Goal: Task Accomplishment & Management: Manage account settings

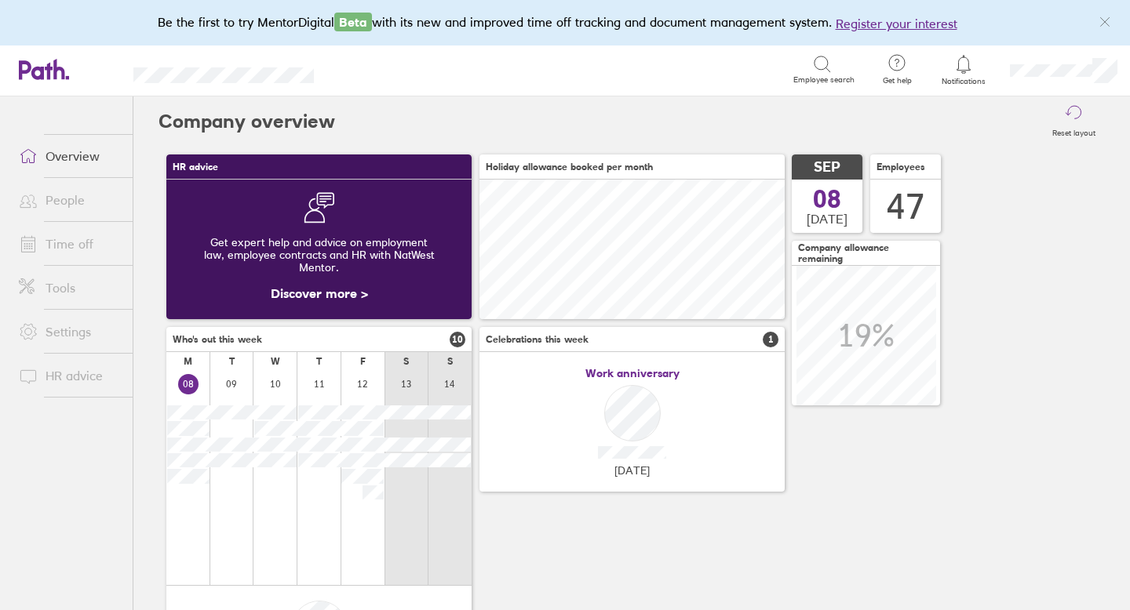
scroll to position [140, 305]
click at [55, 246] on link "Time off" at bounding box center [69, 243] width 126 height 31
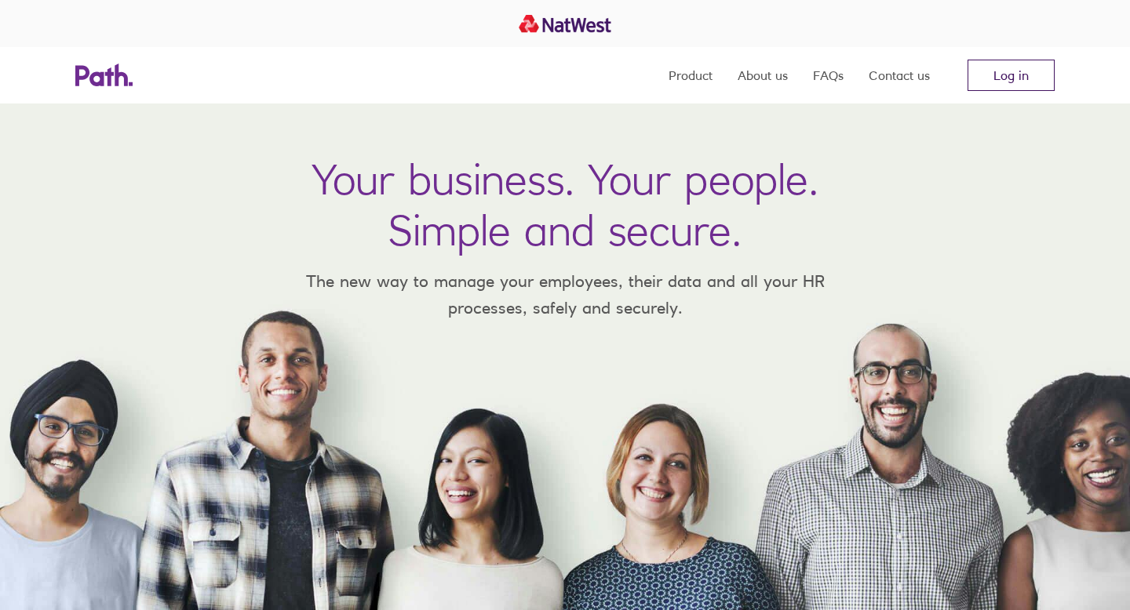
click at [999, 73] on link "Log in" at bounding box center [1010, 75] width 87 height 31
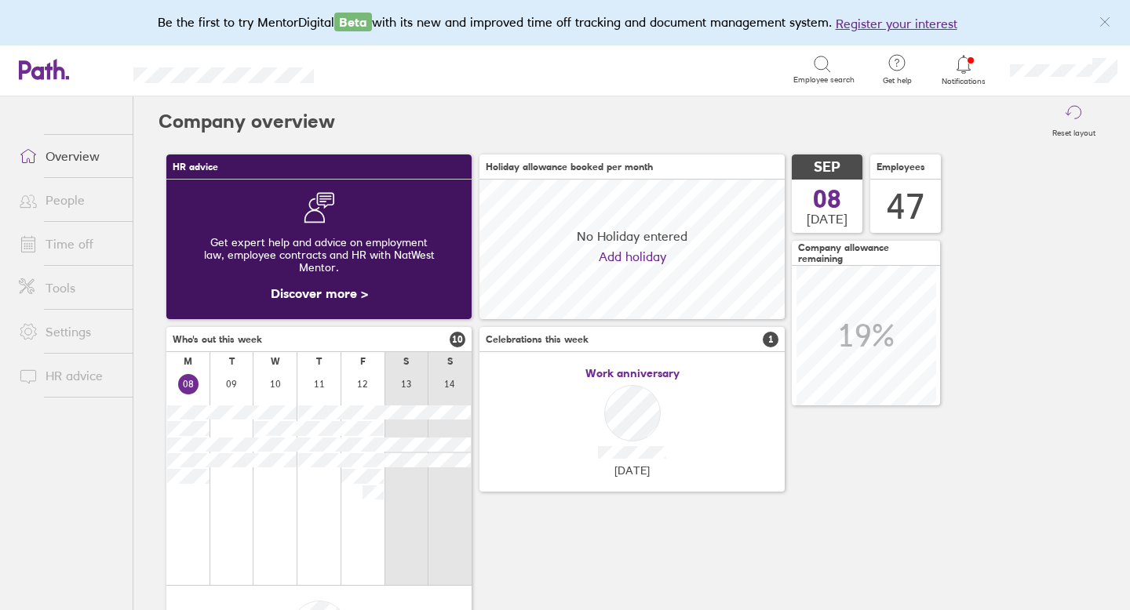
scroll to position [140, 305]
click at [965, 65] on icon at bounding box center [963, 64] width 19 height 19
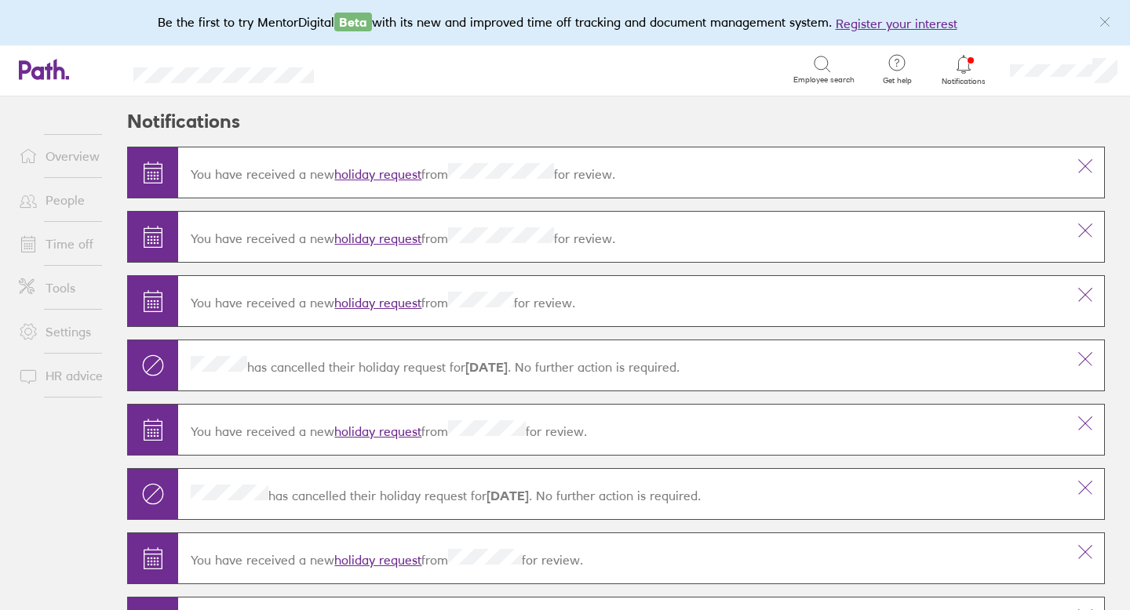
click at [372, 242] on link "holiday request" at bounding box center [377, 239] width 87 height 16
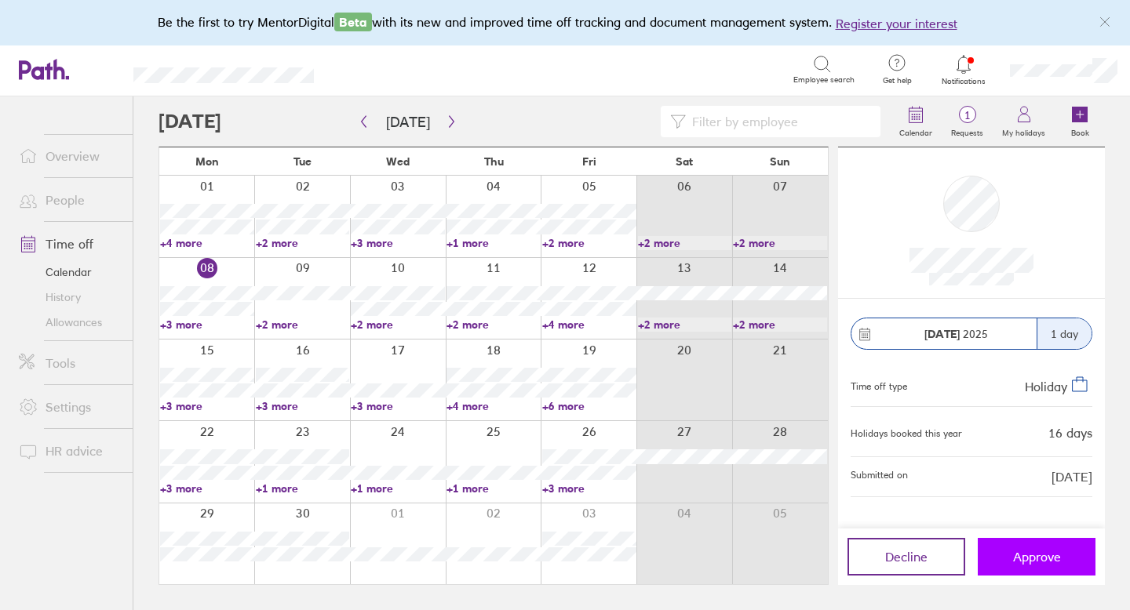
click at [1013, 555] on span "Approve" at bounding box center [1037, 557] width 48 height 14
click at [971, 107] on circle at bounding box center [967, 115] width 16 height 16
click at [1037, 555] on span "Approve" at bounding box center [1037, 557] width 48 height 14
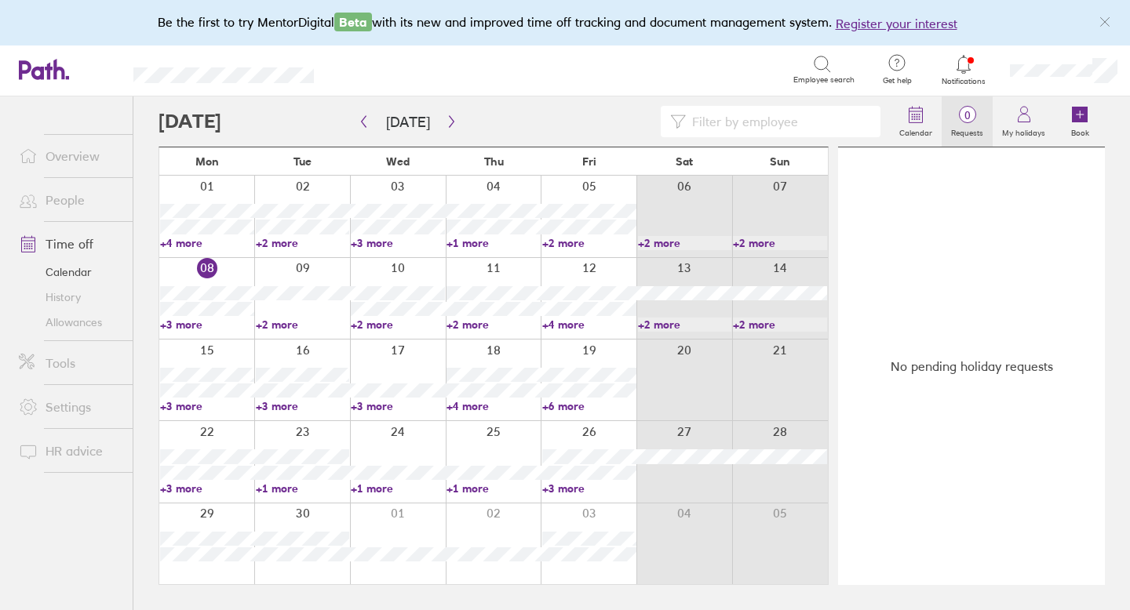
click at [969, 111] on span "0" at bounding box center [966, 115] width 51 height 13
click at [961, 114] on span "0" at bounding box center [966, 115] width 51 height 13
click at [962, 67] on icon at bounding box center [963, 64] width 19 height 19
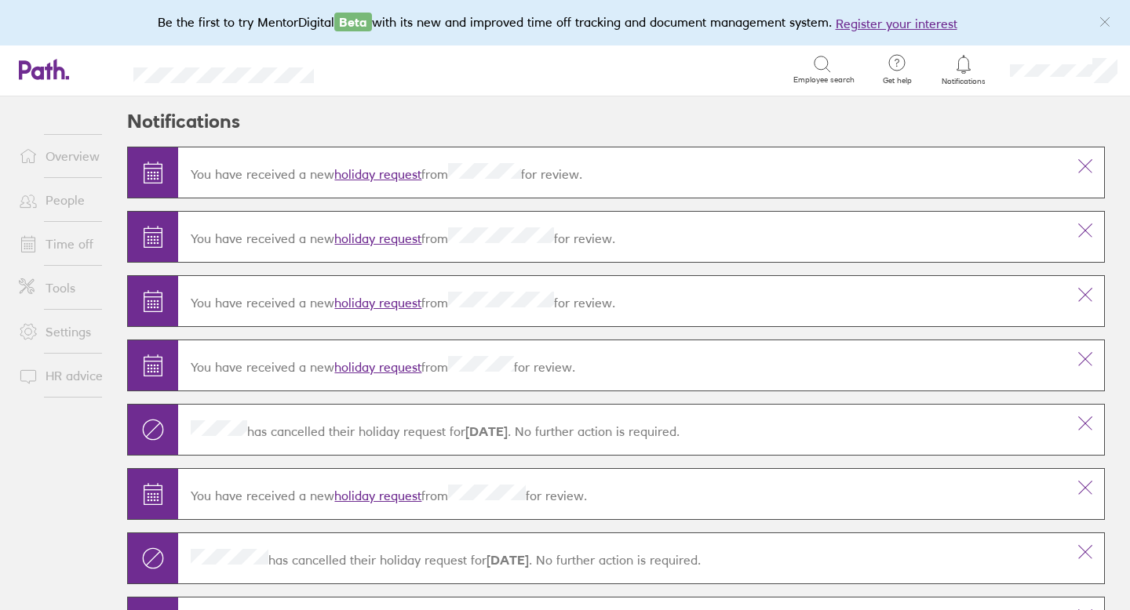
click at [398, 175] on link "holiday request" at bounding box center [377, 174] width 87 height 16
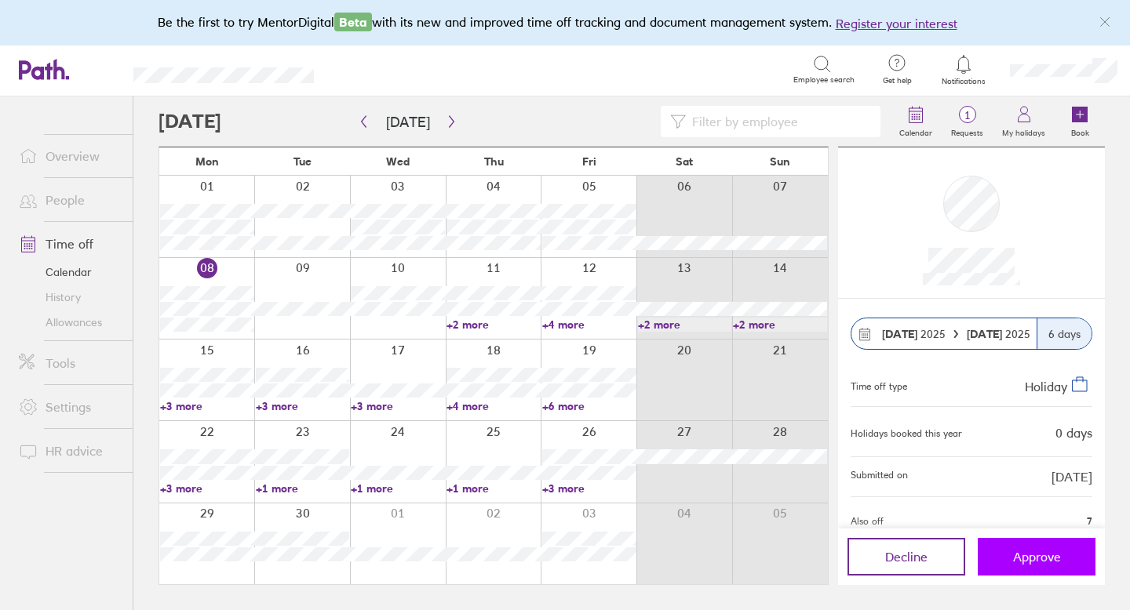
click at [1030, 550] on span "Approve" at bounding box center [1037, 557] width 48 height 14
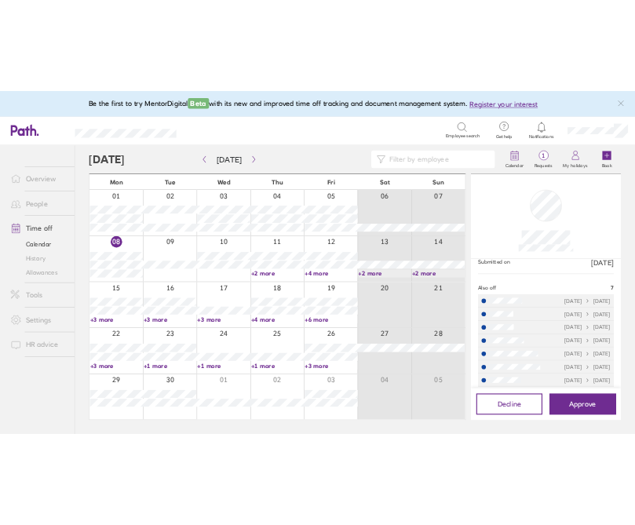
scroll to position [181, 0]
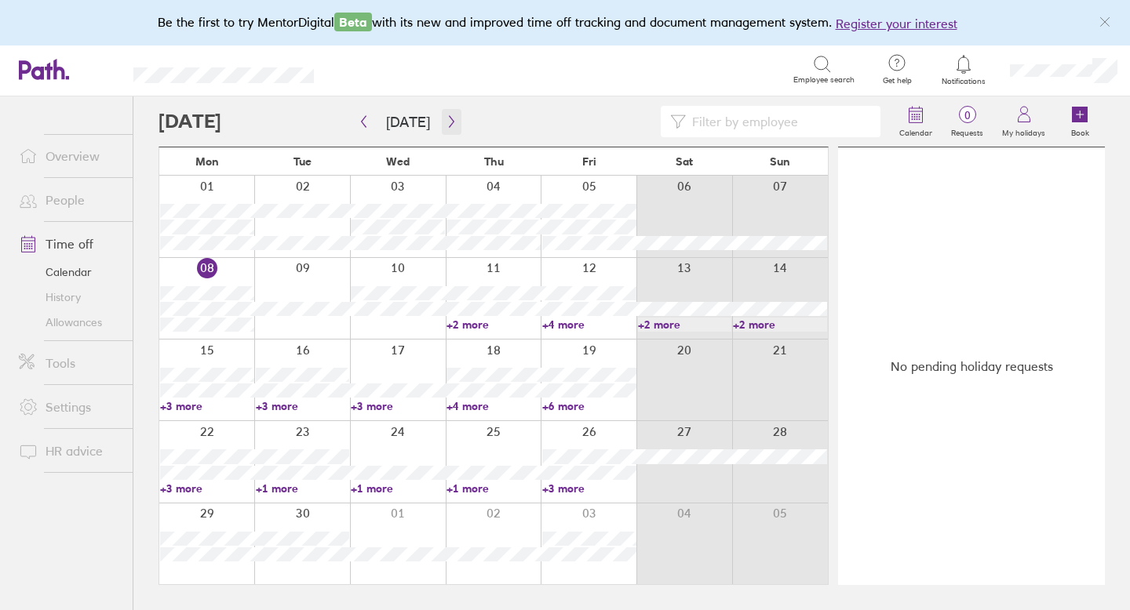
click at [449, 118] on icon "button" at bounding box center [451, 122] width 5 height 12
